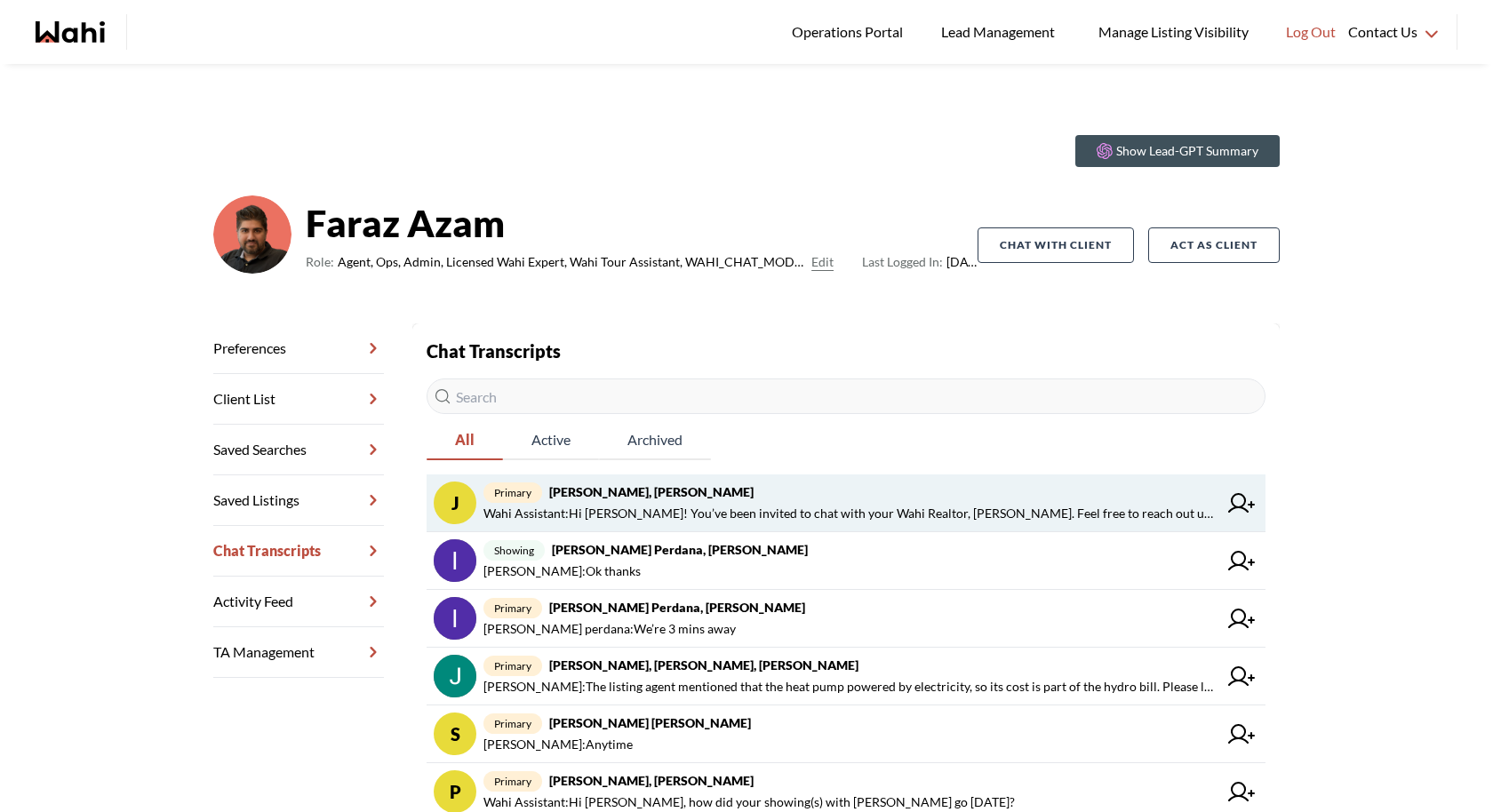
click at [934, 508] on span "Wahi Assistant : Hi Jaspreet! You’ve been invited to chat with your Wahi Realto…" at bounding box center [851, 513] width 735 height 21
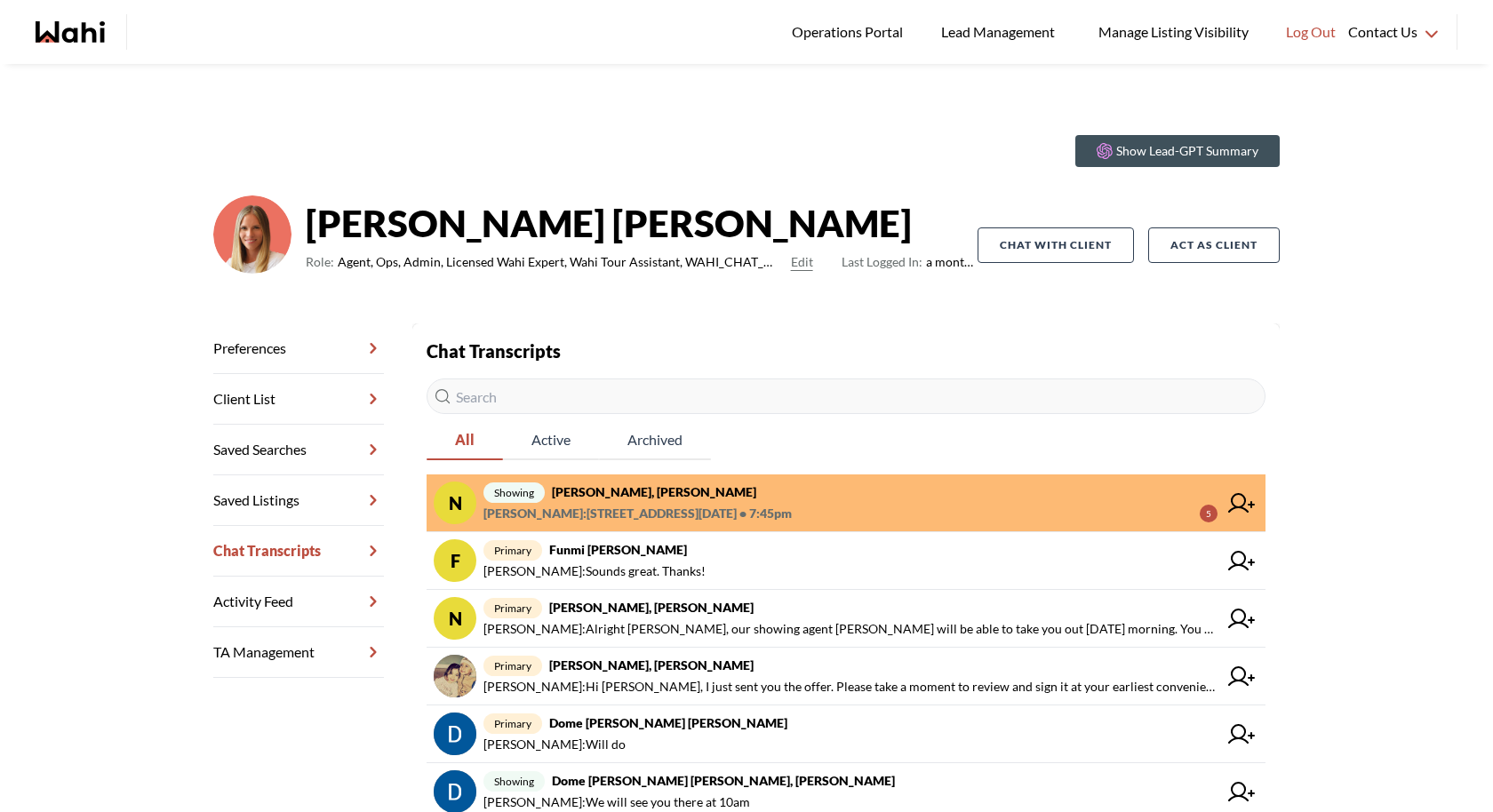
click at [862, 501] on span "showing [PERSON_NAME], [PERSON_NAME]" at bounding box center [851, 492] width 735 height 21
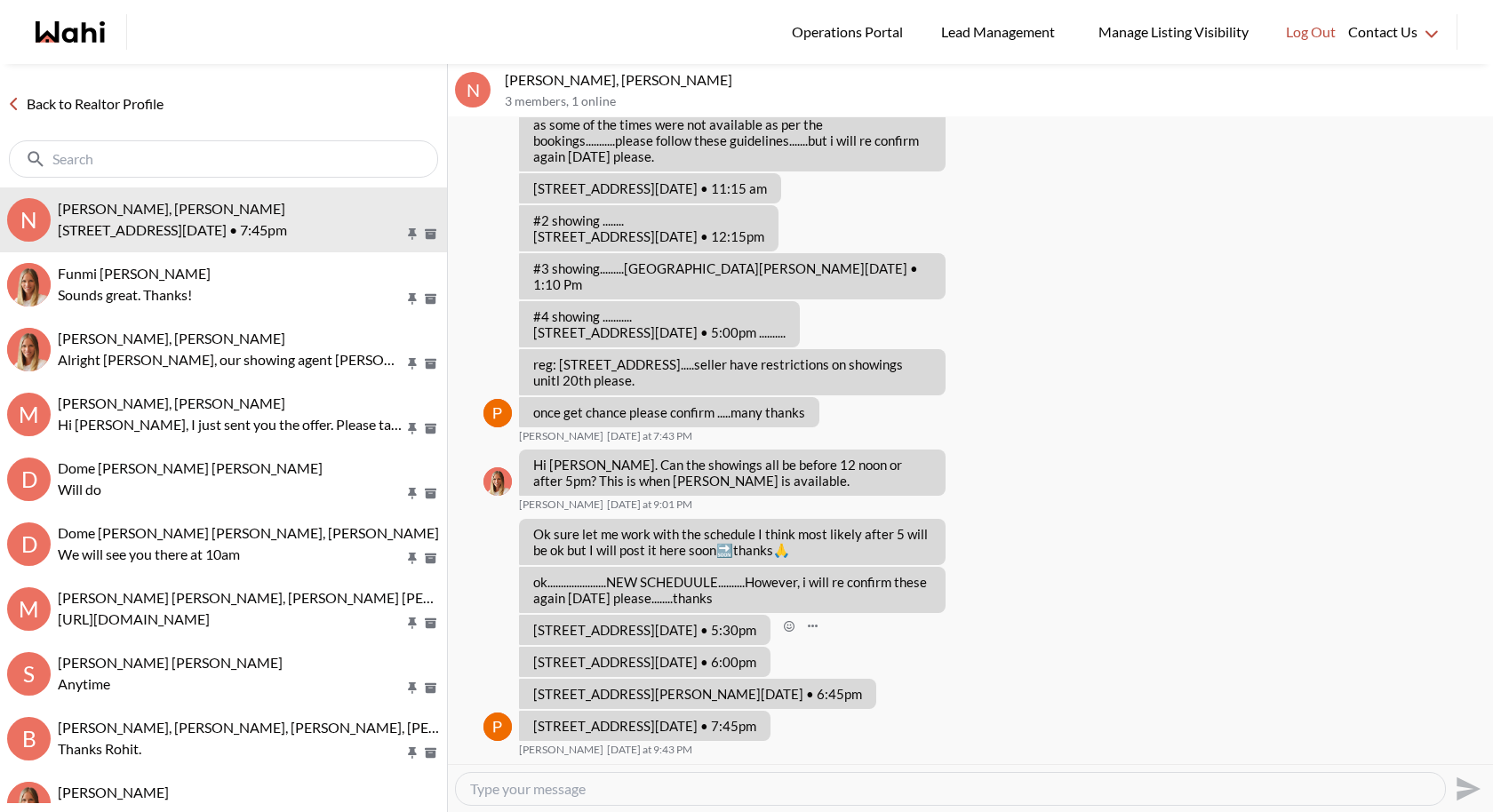
scroll to position [923, 0]
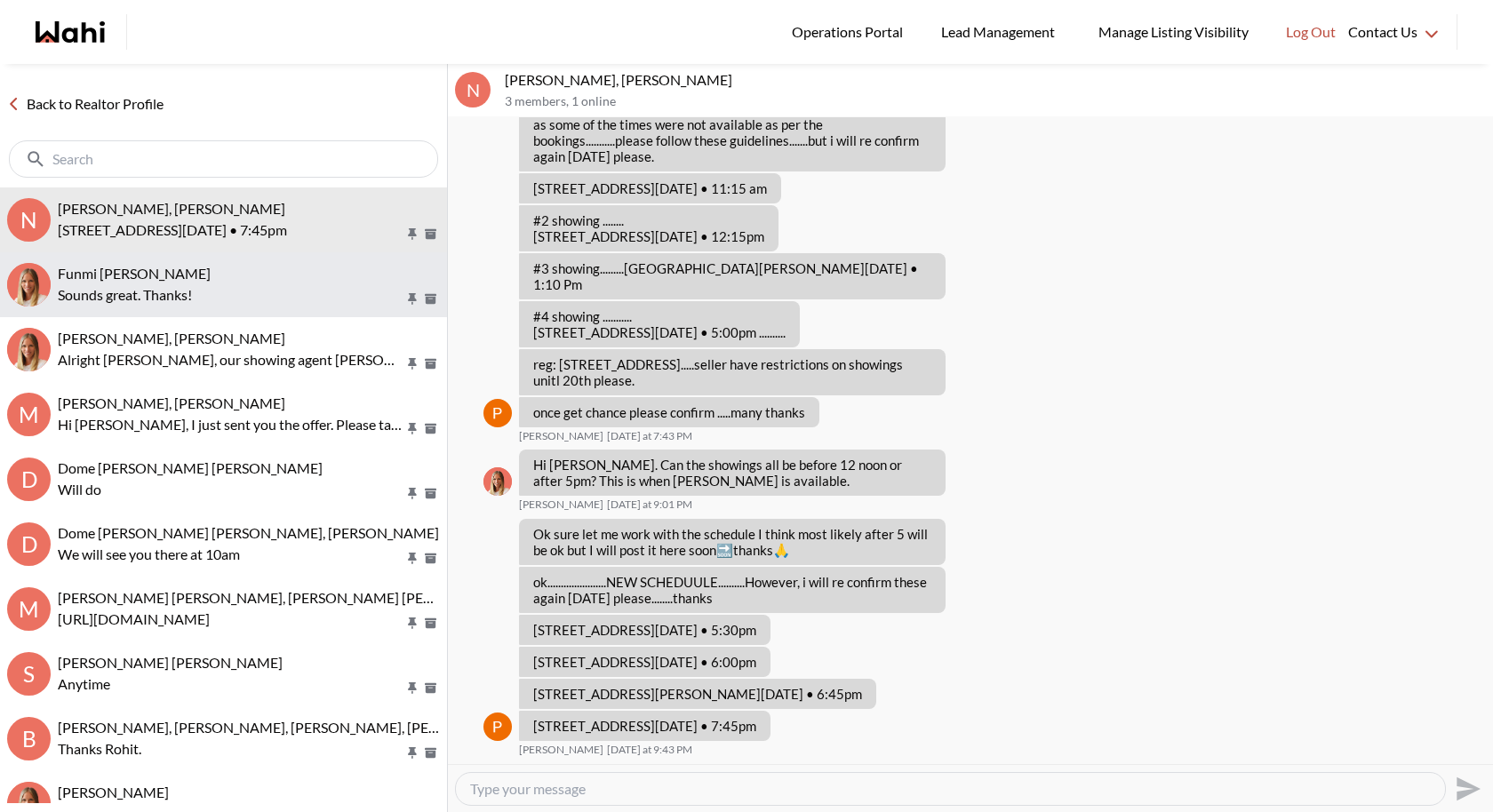
click at [156, 293] on p "Sounds great. Thanks!" at bounding box center [231, 295] width 346 height 21
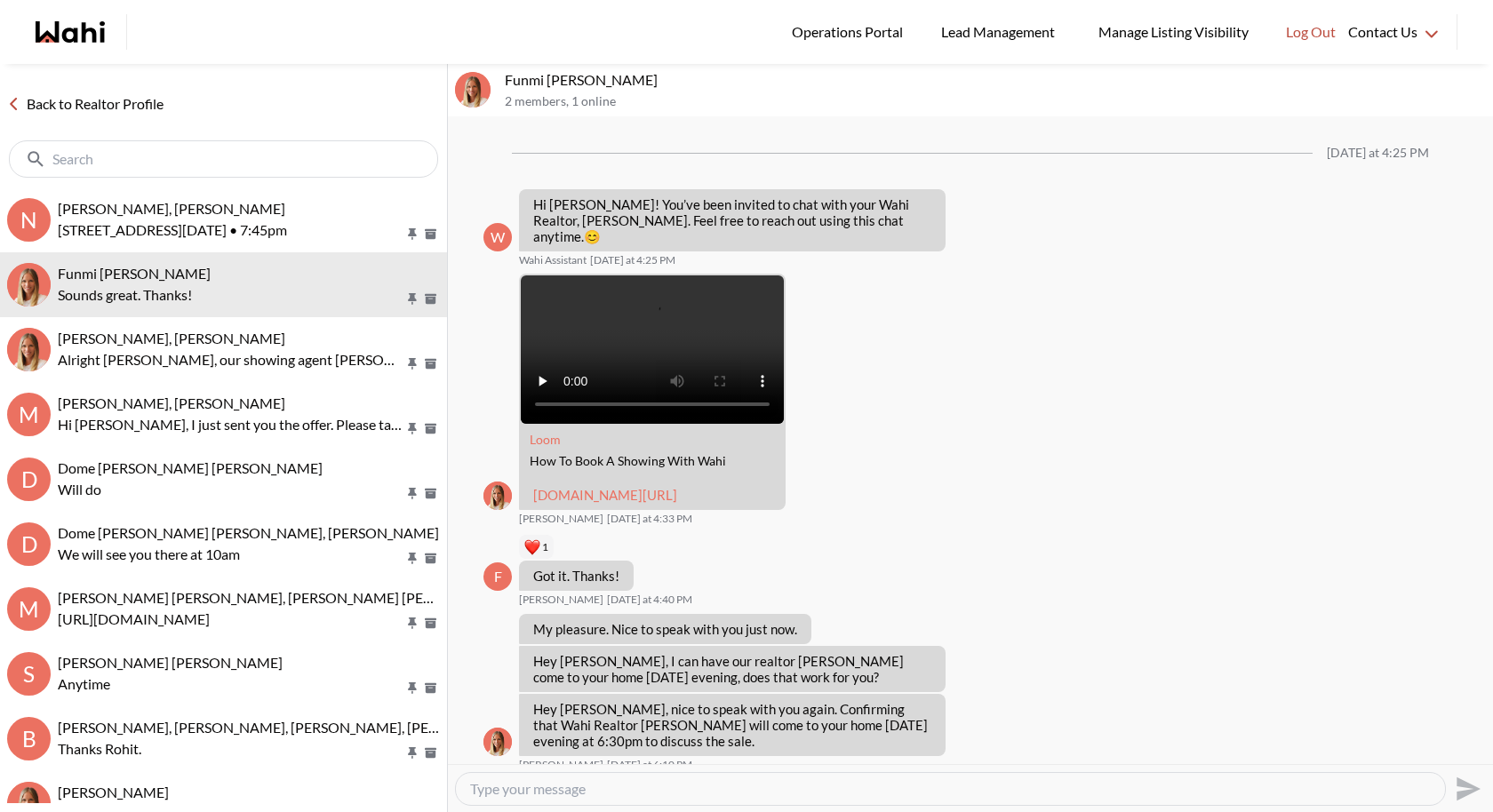
scroll to position [98, 0]
